Goal: Check status: Check status

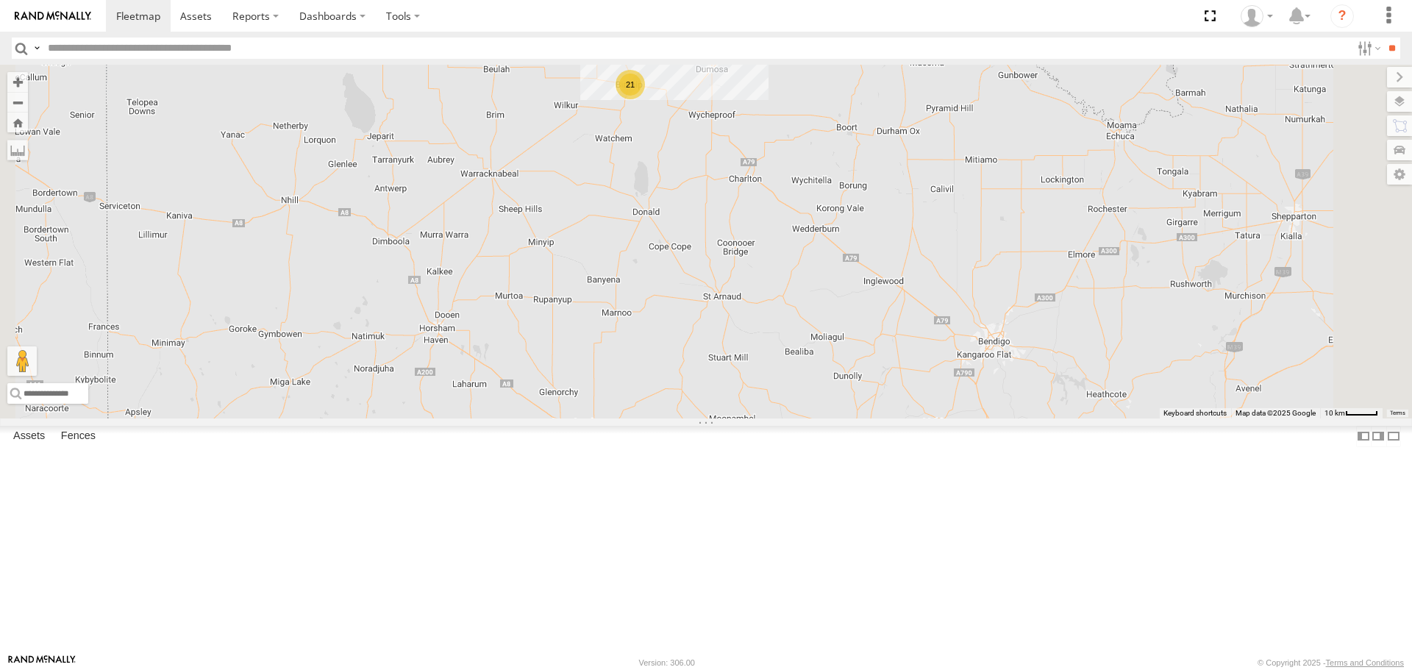
drag, startPoint x: 819, startPoint y: 304, endPoint x: 817, endPoint y: 421, distance: 117.0
click at [817, 418] on div "ATV11 - 1PU4CS LV37 - 1XL6RM TH11 - XW38TC 21" at bounding box center [706, 241] width 1412 height 353
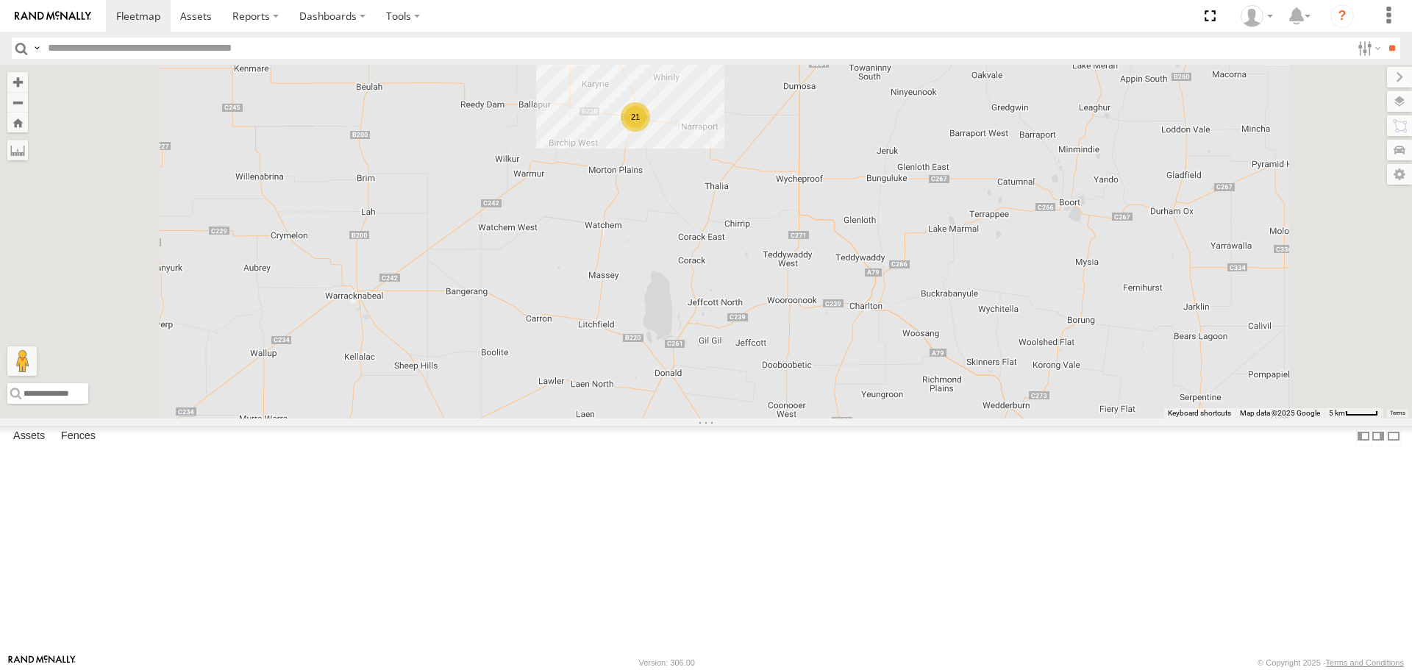
drag, startPoint x: 816, startPoint y: 291, endPoint x: 821, endPoint y: 482, distance: 190.5
click at [821, 418] on div "ATV11 - 1PU4CS LV37 - 1XL6RM TH11 - XW38TC 21" at bounding box center [706, 241] width 1412 height 353
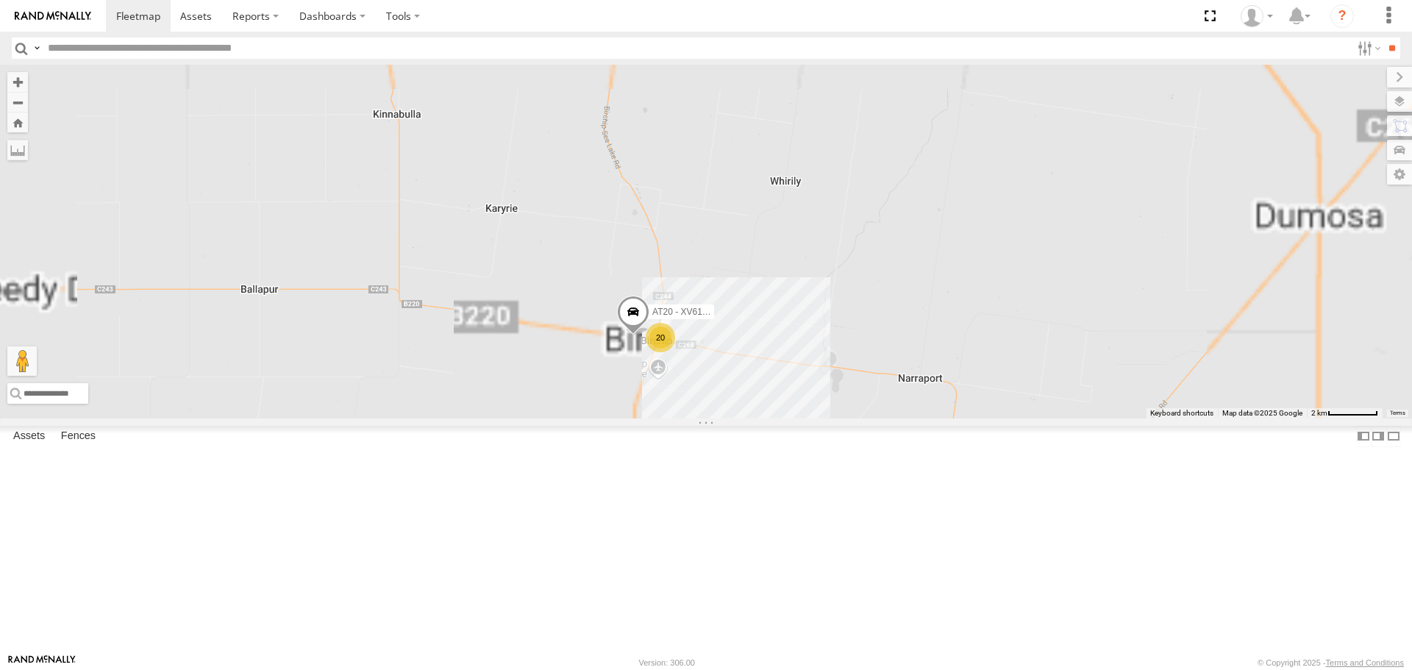
drag, startPoint x: 835, startPoint y: 378, endPoint x: 792, endPoint y: 579, distance: 205.3
click at [797, 418] on div "ATV11 - 1PU4CS LV37 - 1XL6RM TH11 - XW38TC 20 AT20 - XV61JN" at bounding box center [706, 241] width 1412 height 353
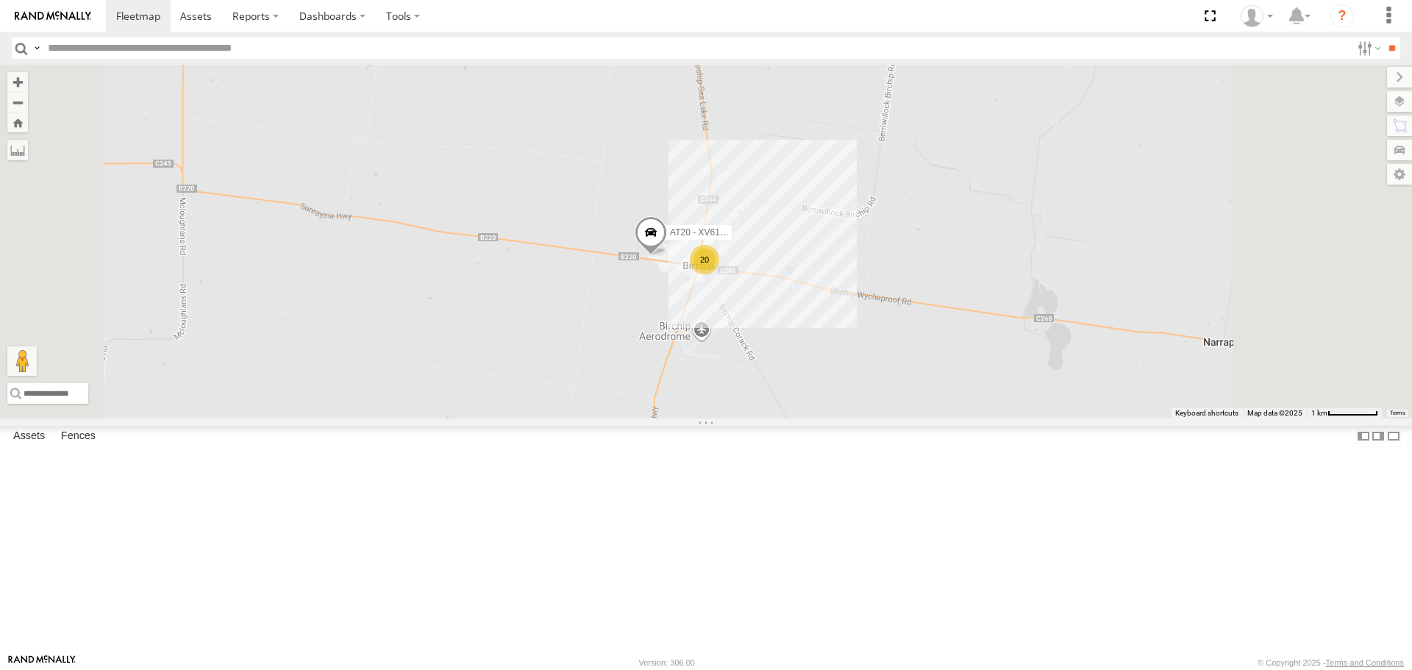
drag, startPoint x: 802, startPoint y: 446, endPoint x: 794, endPoint y: 484, distance: 38.9
click at [794, 418] on div "ATV11 - 1PU4CS LV37 - 1XL6RM TH11 - XW38TC AT20 - XV61JN 20" at bounding box center [706, 241] width 1412 height 353
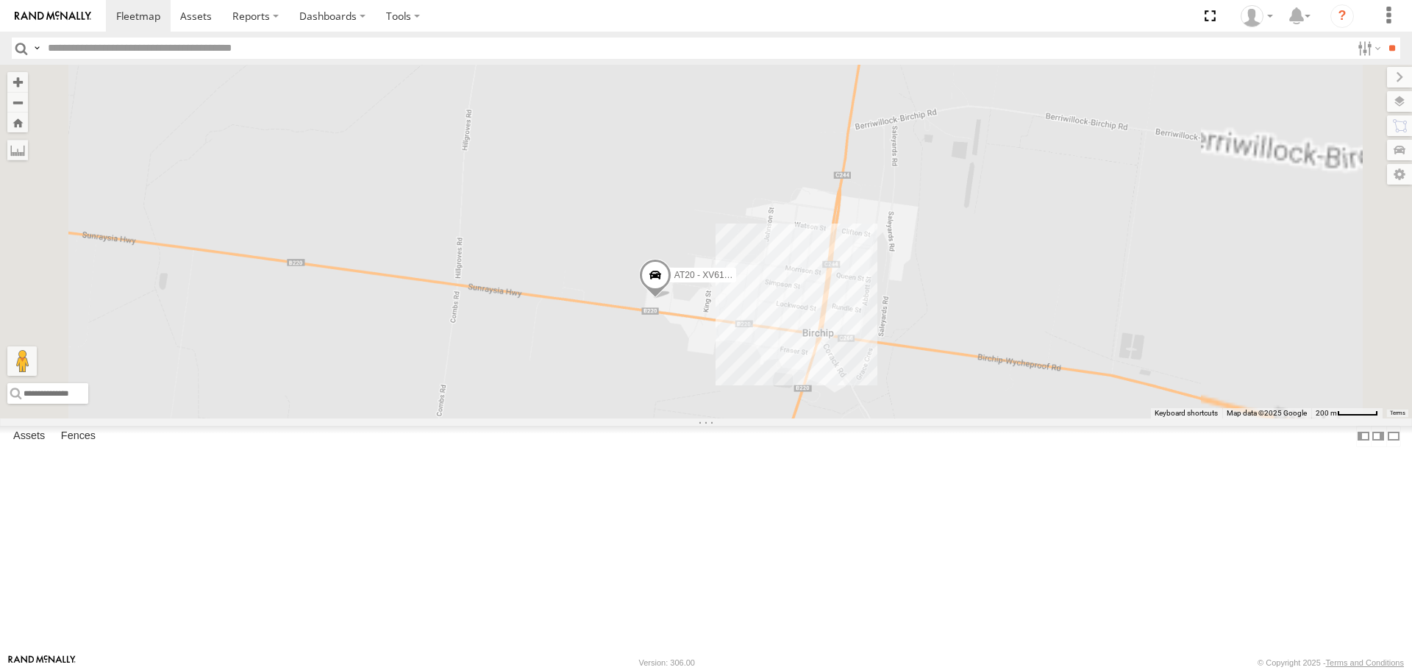
drag, startPoint x: 863, startPoint y: 374, endPoint x: 791, endPoint y: 560, distance: 198.9
click at [791, 418] on div "ATV11 - 1PU4CS LV37 - 1XL6RM TH11 - XW38TC AT20 - XV61JN" at bounding box center [706, 241] width 1412 height 353
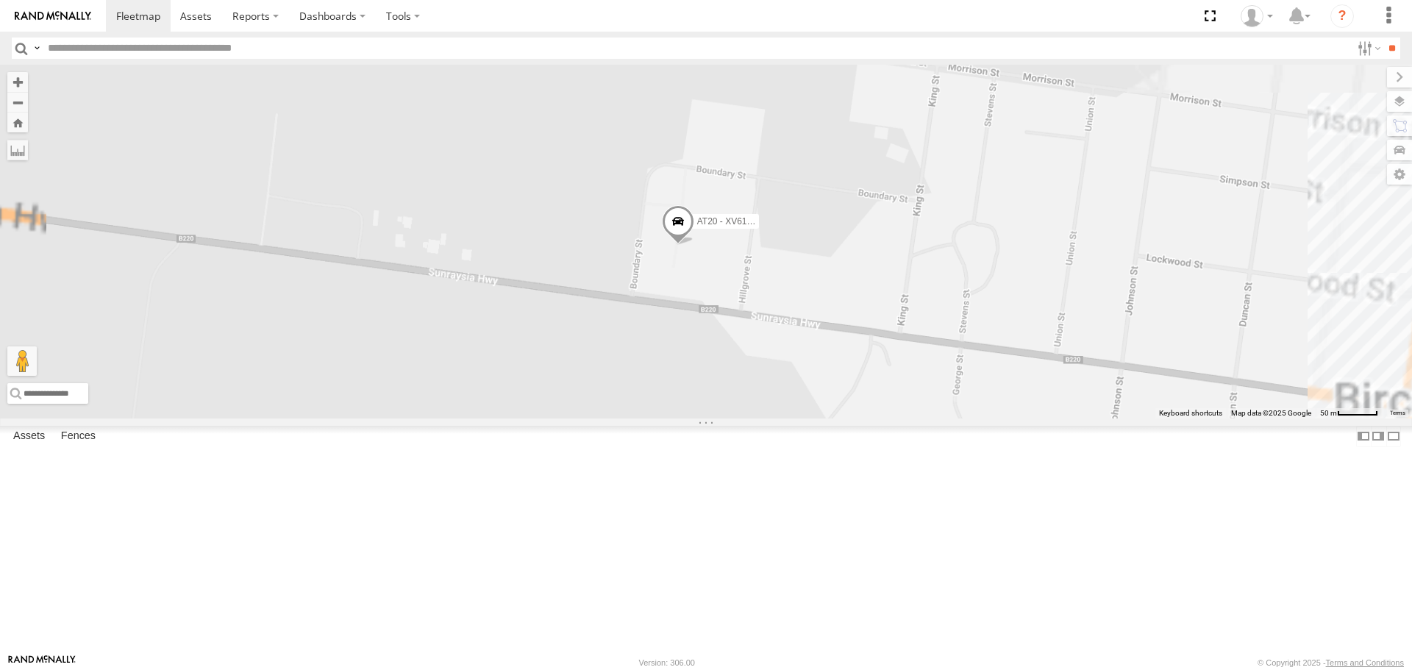
drag, startPoint x: 847, startPoint y: 432, endPoint x: 812, endPoint y: 611, distance: 182.2
click at [812, 418] on div "ATV11 - 1PU4CS LV37 - 1XL6RM TH11 - XW38TC AT20 - XV61JN" at bounding box center [706, 241] width 1412 height 353
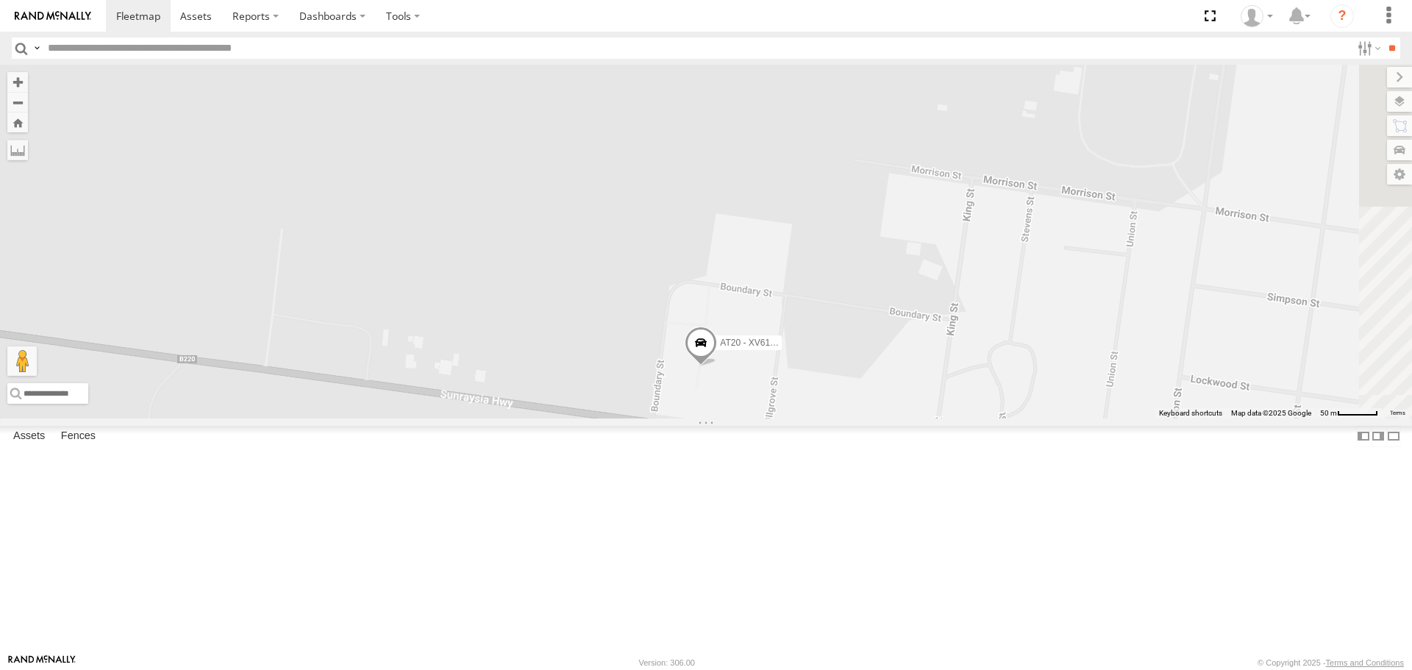
drag, startPoint x: 830, startPoint y: 416, endPoint x: 850, endPoint y: 532, distance: 117.2
click at [850, 418] on div "ATV11 - 1PU4CS LV37 - 1XL6RM TH11 - XW38TC AT20 - XV61JN" at bounding box center [706, 241] width 1412 height 353
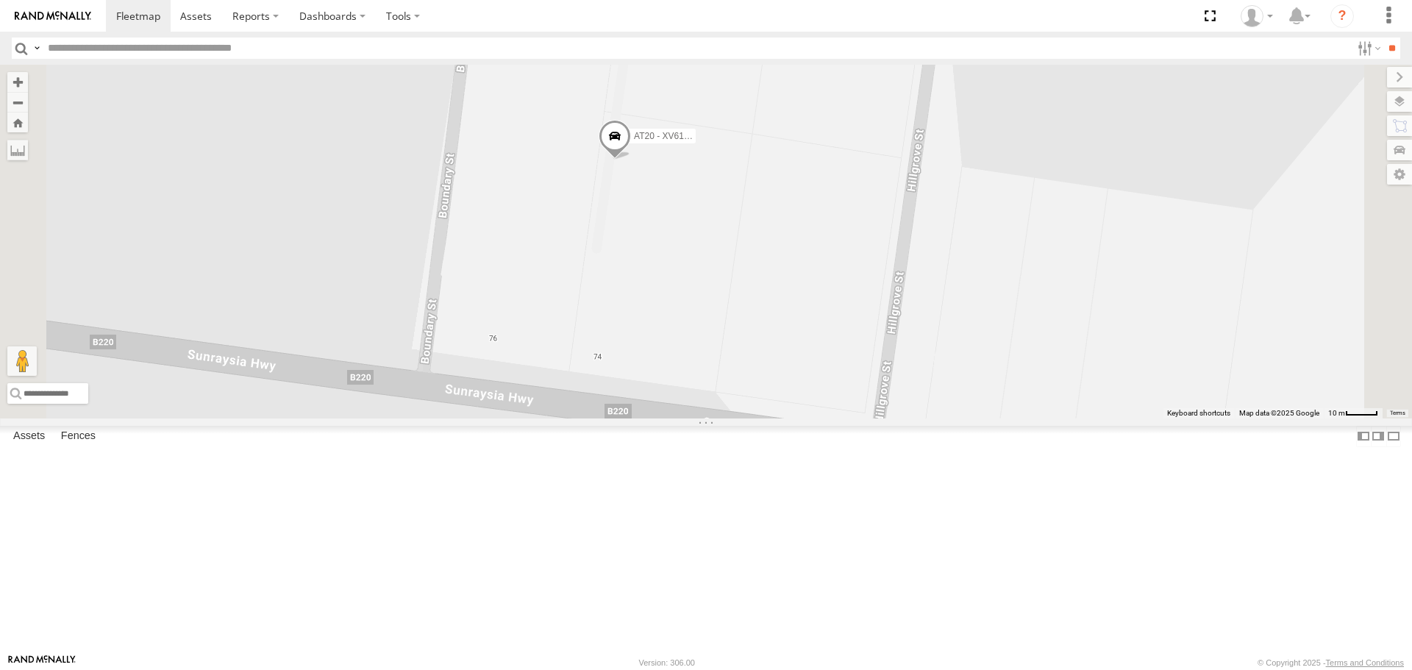
drag, startPoint x: 905, startPoint y: 504, endPoint x: 818, endPoint y: 383, distance: 148.6
click at [818, 383] on div "ATV11 - 1PU4CS LV37 - 1XL6RM TH11 - XW38TC AT20 - XV61JN" at bounding box center [706, 241] width 1412 height 353
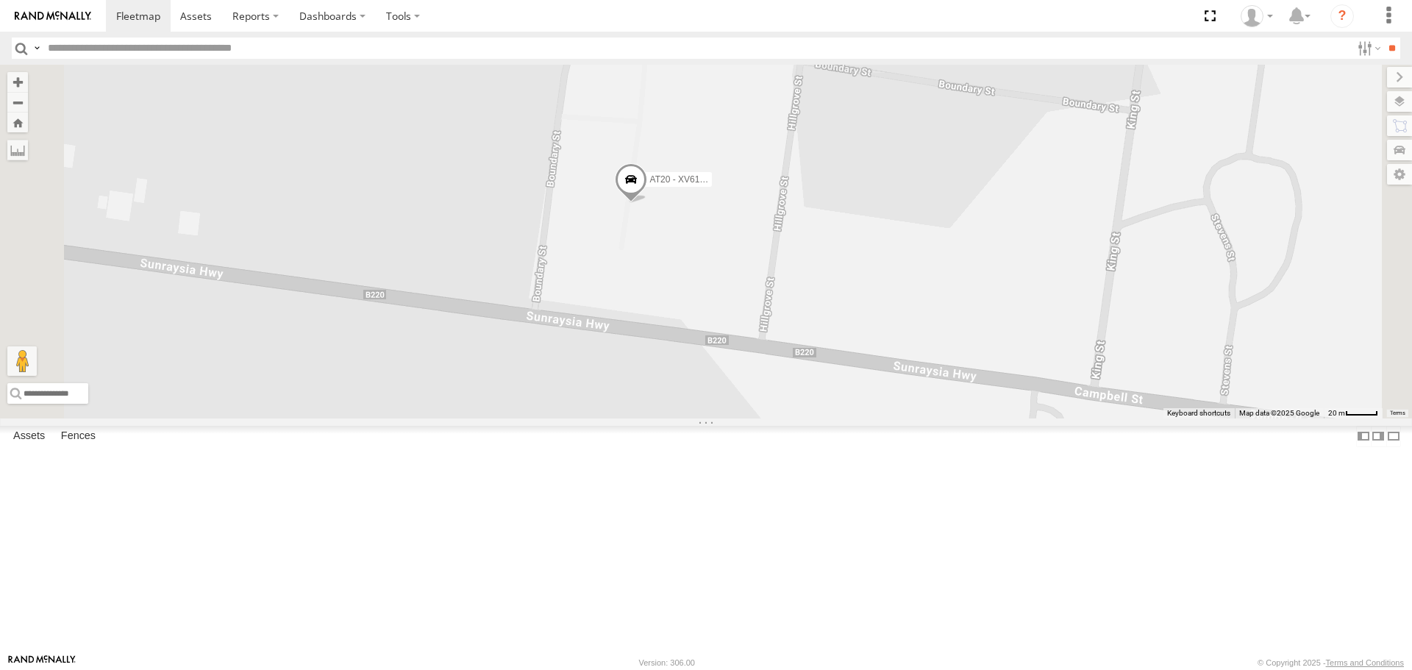
click at [647, 204] on span at bounding box center [631, 184] width 32 height 40
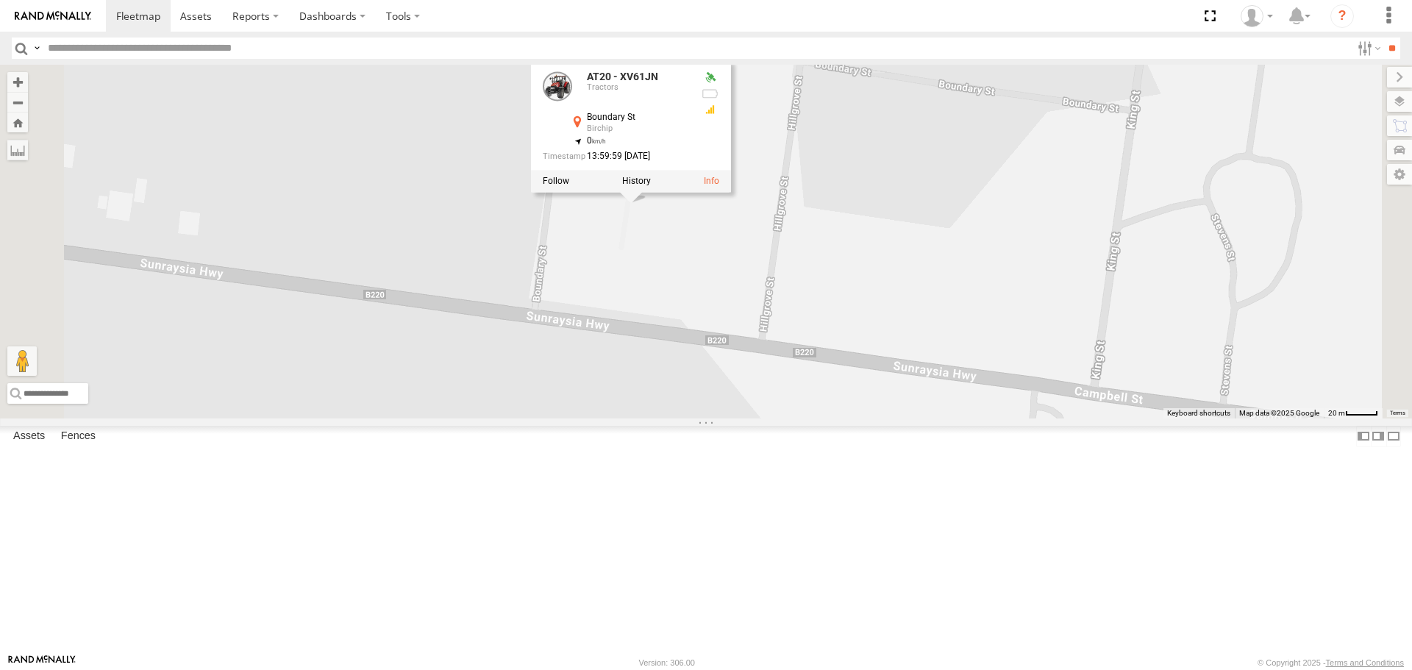
click at [607, 168] on div "ATV11 - 1PU4CS LV37 - 1XL6RM TH11 - XW38TC AT20 - XV61JN AT20 - XV61JN Tractors…" at bounding box center [706, 241] width 1412 height 353
